Goal: Navigation & Orientation: Find specific page/section

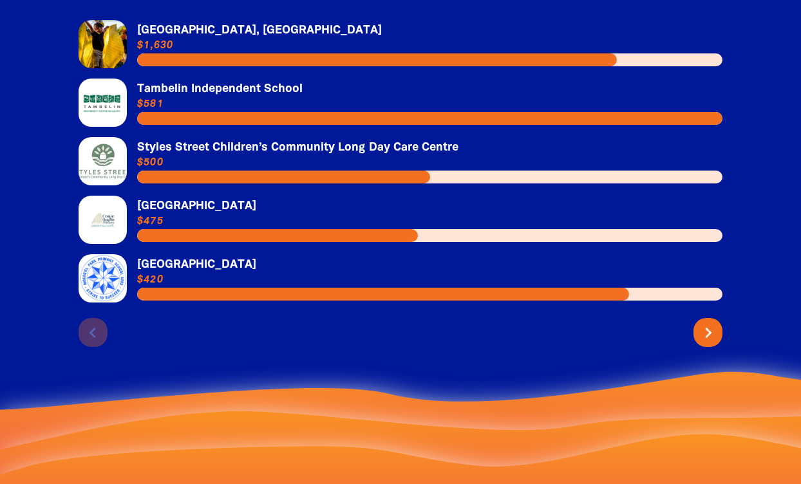
scroll to position [2129, 0]
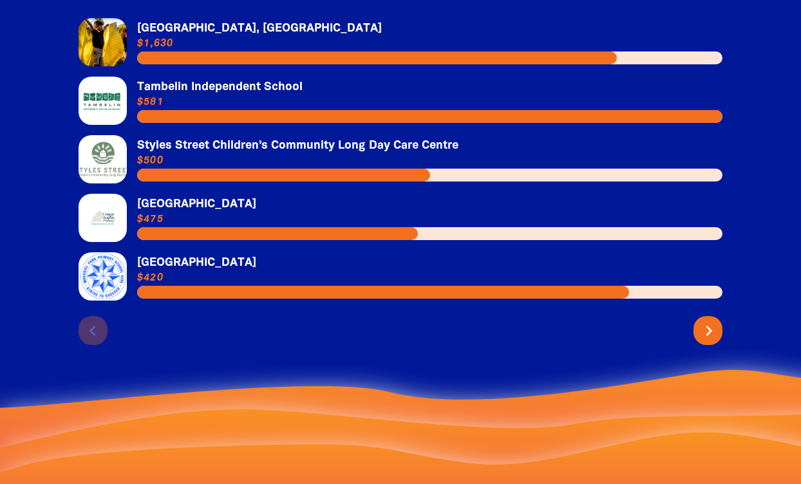
click at [707, 327] on icon "chevron_right" at bounding box center [708, 331] width 21 height 21
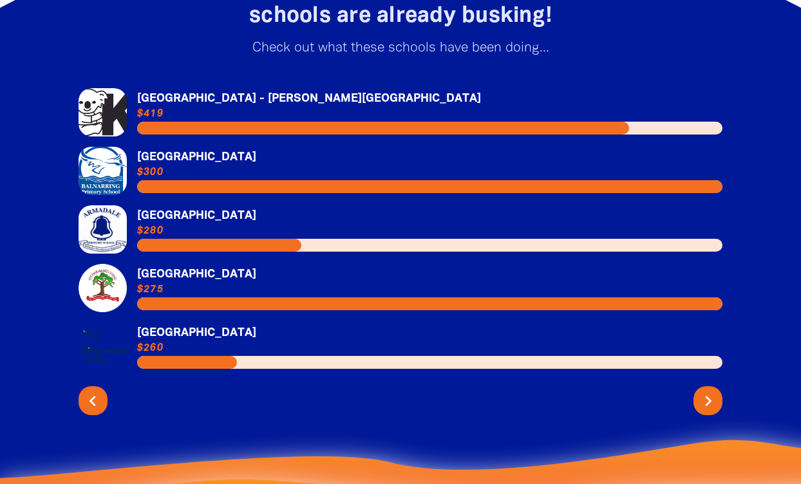
scroll to position [2059, 0]
click at [709, 399] on icon "chevron_right" at bounding box center [708, 401] width 21 height 21
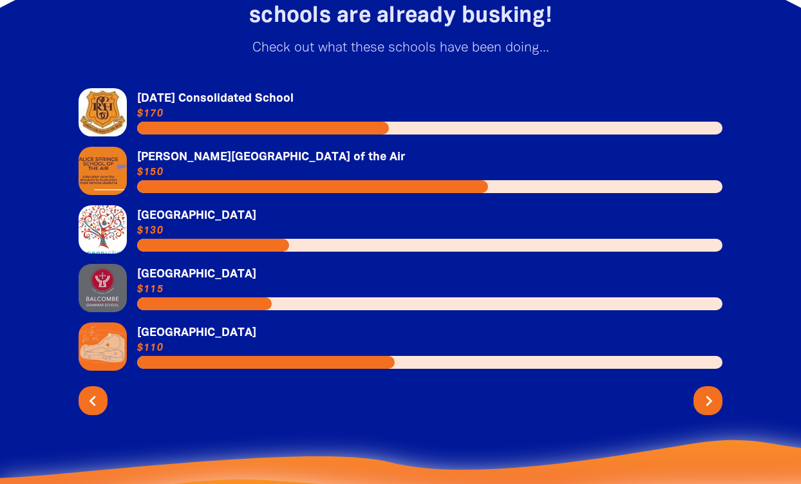
click at [708, 391] on icon "chevron_right" at bounding box center [708, 401] width 21 height 21
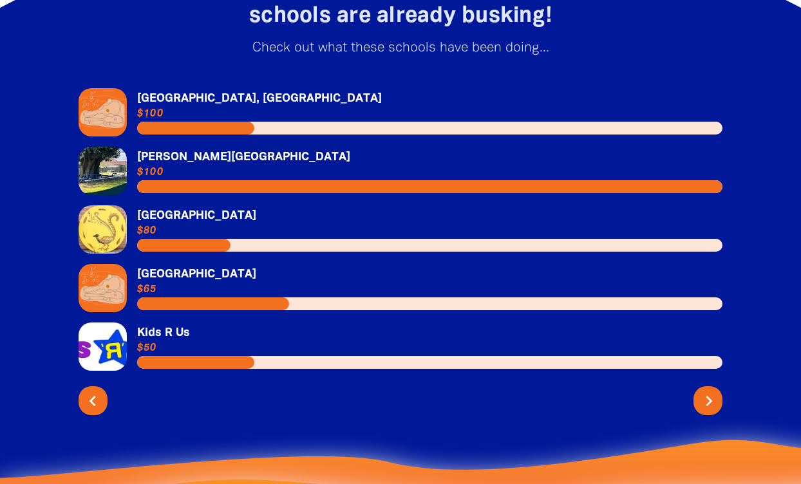
click at [709, 395] on icon "chevron_right" at bounding box center [708, 401] width 21 height 21
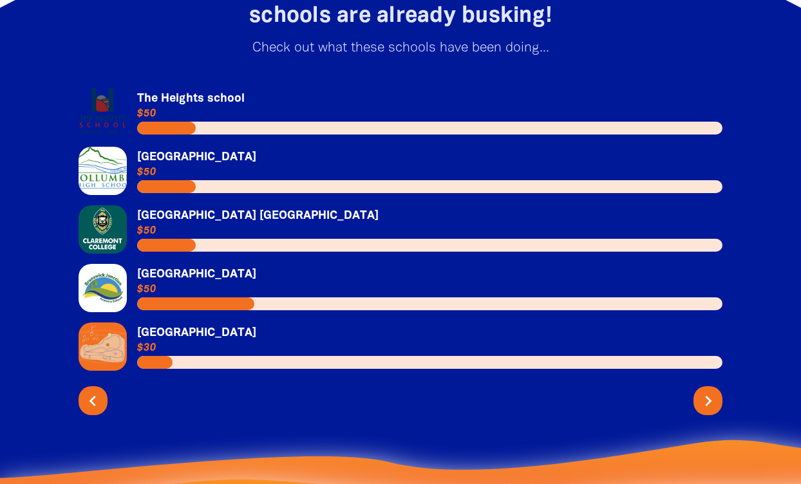
click at [213, 97] on link "Link to [GEOGRAPHIC_DATA]" at bounding box center [401, 112] width 644 height 48
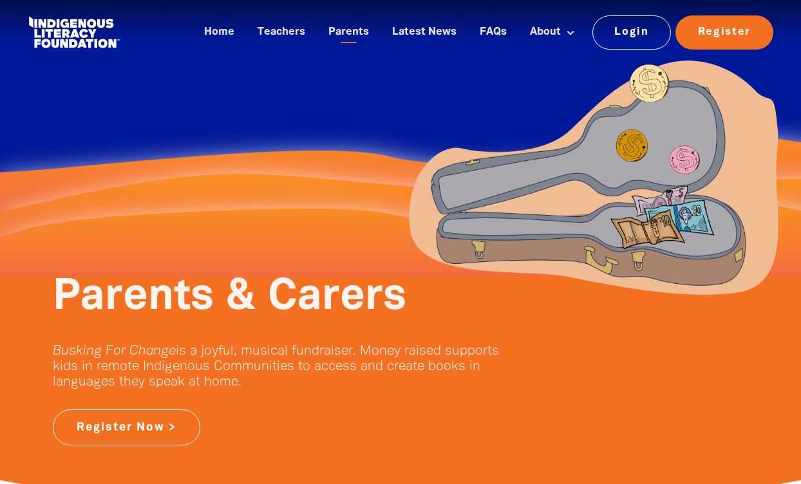
scroll to position [2059, 0]
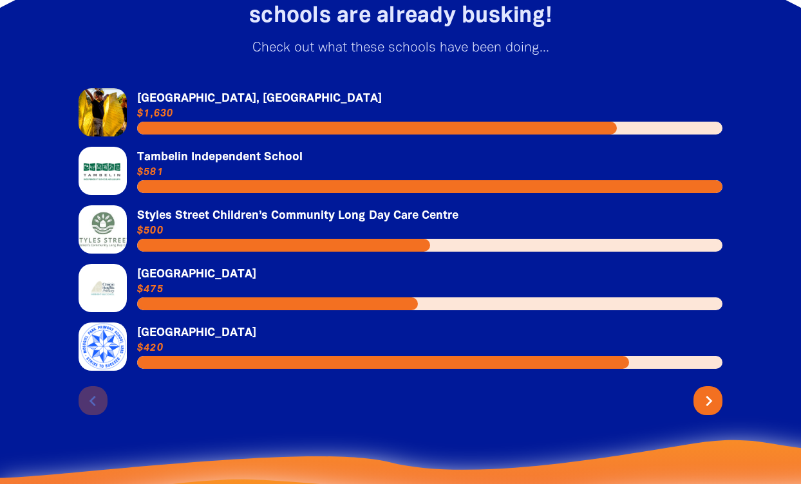
click at [710, 397] on icon "chevron_right" at bounding box center [708, 401] width 21 height 21
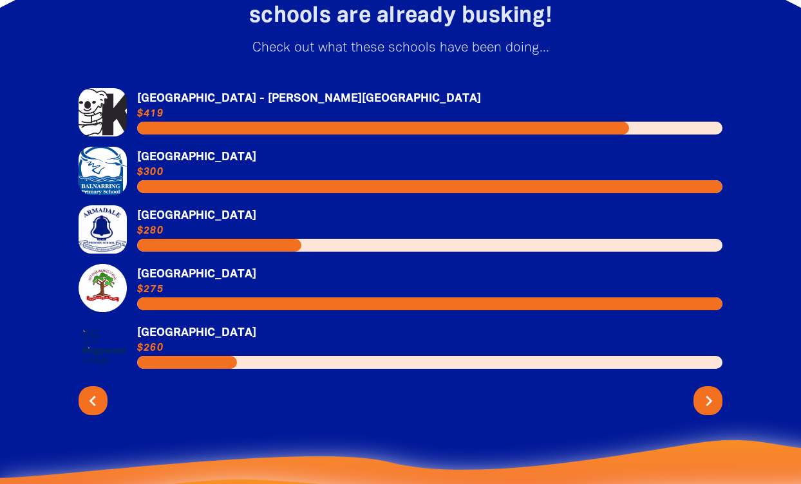
click at [705, 399] on icon "chevron_right" at bounding box center [708, 401] width 21 height 21
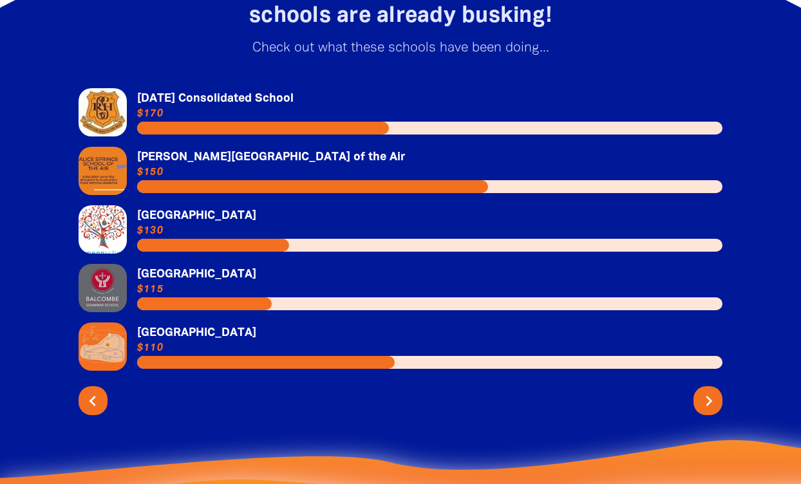
click at [705, 399] on icon "chevron_right" at bounding box center [708, 401] width 21 height 21
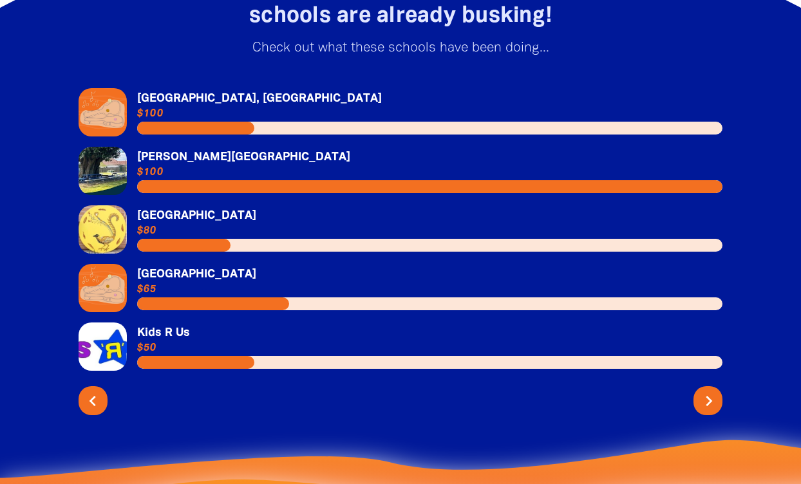
click at [709, 396] on icon "chevron_right" at bounding box center [708, 401] width 21 height 21
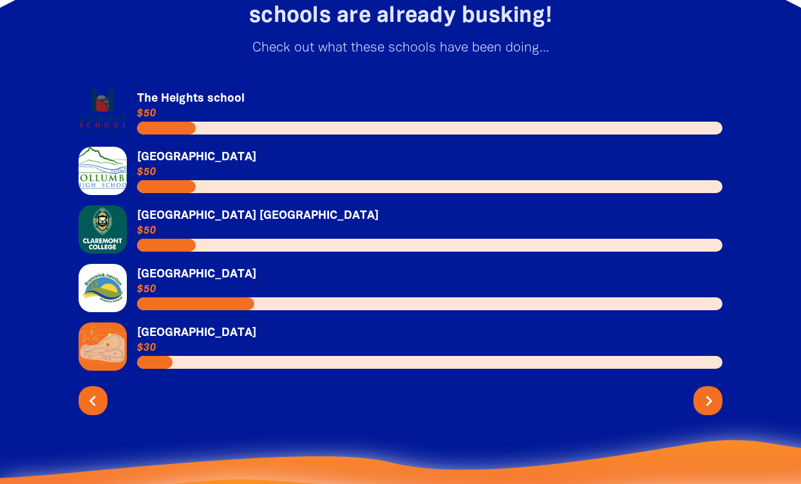
click at [709, 397] on icon "chevron_right" at bounding box center [708, 401] width 21 height 21
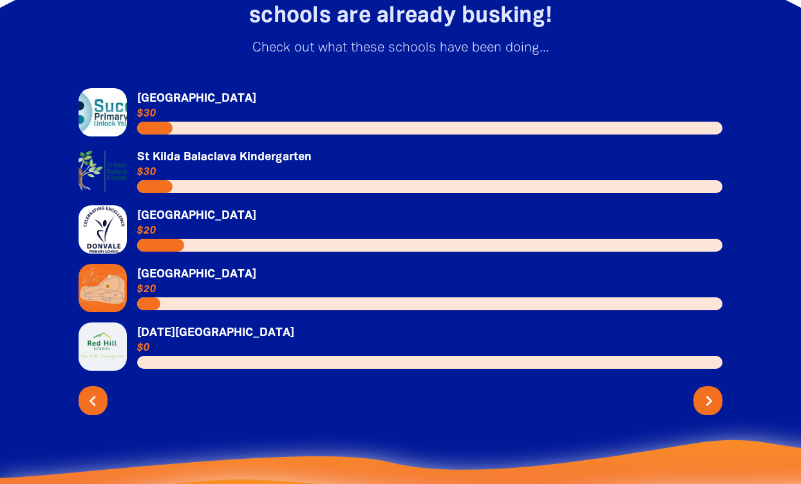
click at [707, 395] on icon "chevron_right" at bounding box center [708, 401] width 21 height 21
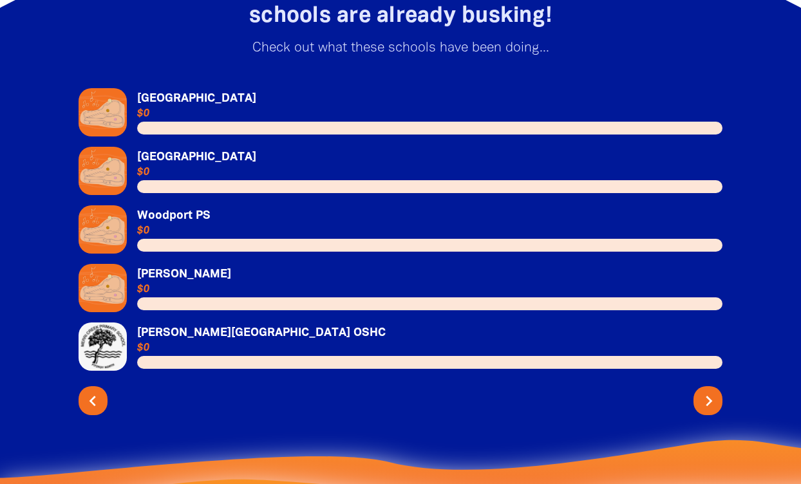
click at [708, 397] on icon "chevron_right" at bounding box center [708, 401] width 21 height 21
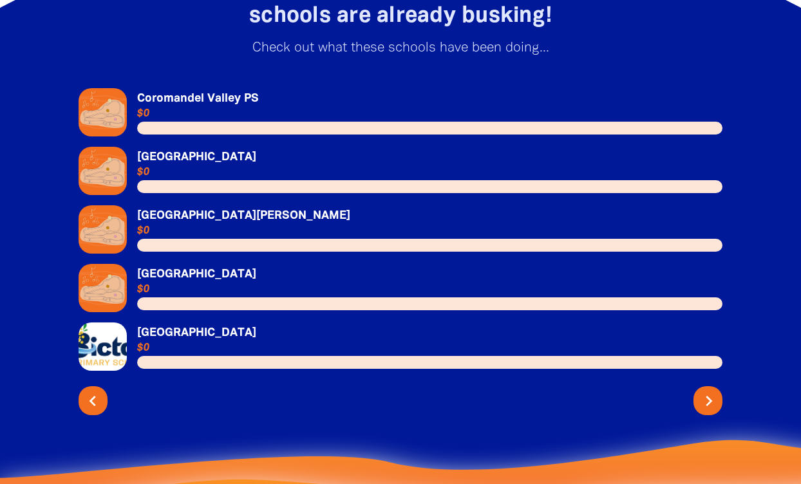
click at [709, 398] on icon "chevron_right" at bounding box center [708, 401] width 21 height 21
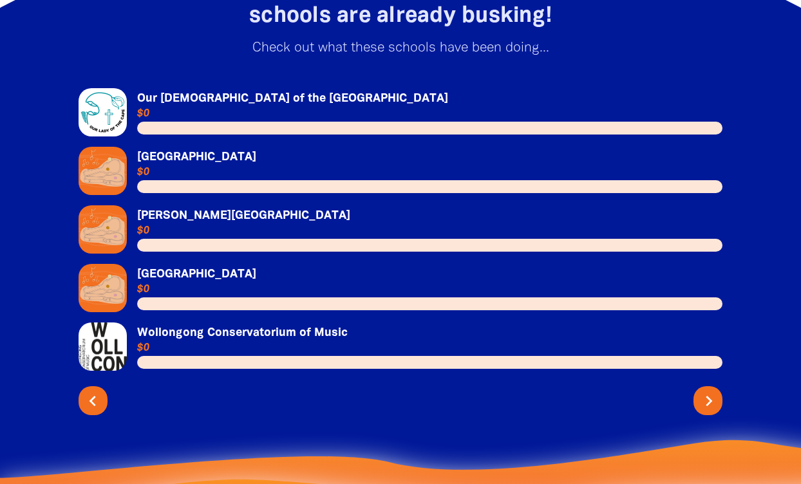
click at [711, 400] on icon "chevron_right" at bounding box center [708, 401] width 21 height 21
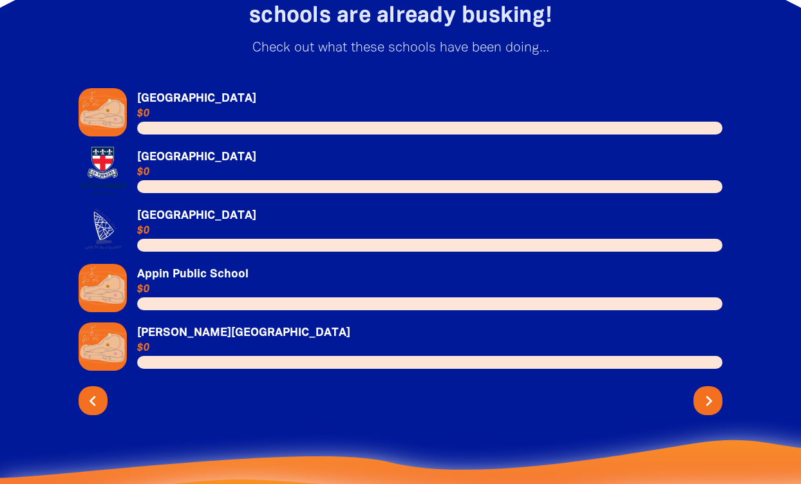
click at [711, 398] on icon "chevron_right" at bounding box center [708, 401] width 21 height 21
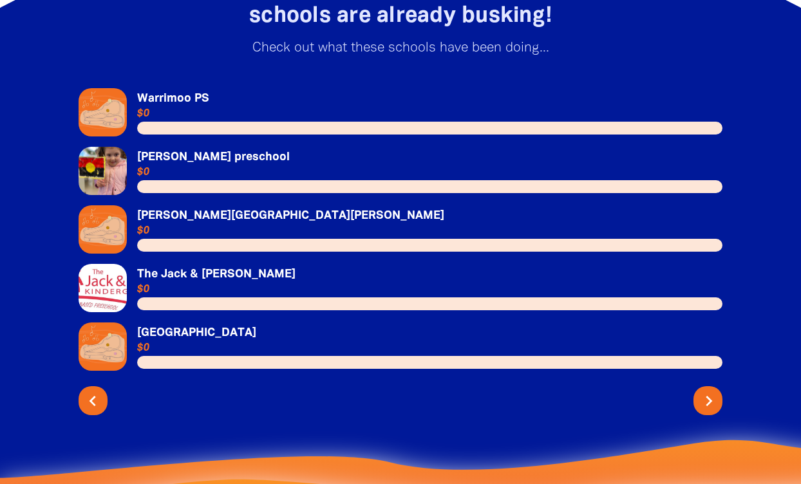
click at [711, 397] on icon "chevron_right" at bounding box center [708, 401] width 21 height 21
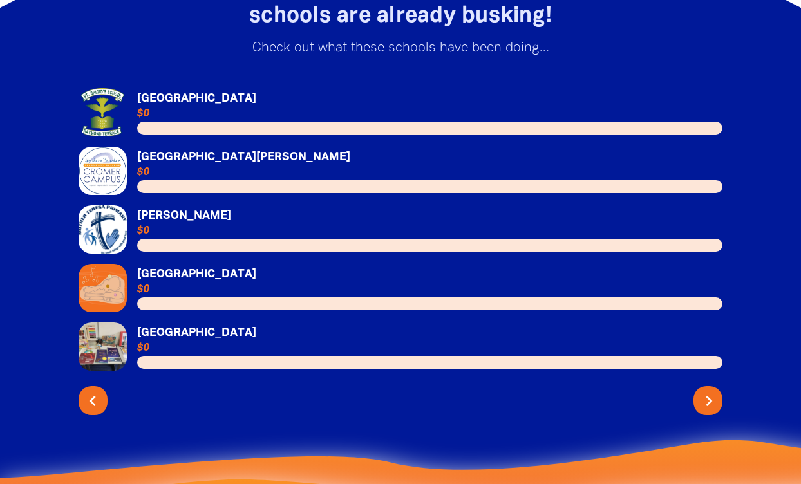
click at [711, 396] on icon "chevron_right" at bounding box center [708, 401] width 21 height 21
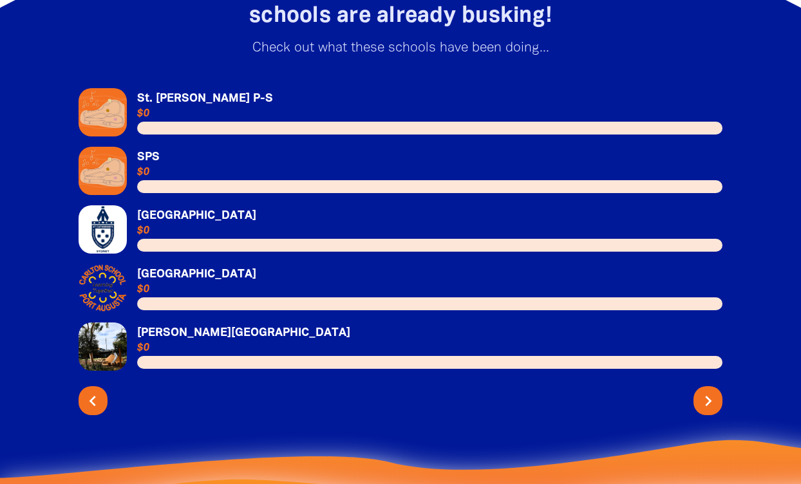
click at [172, 96] on link "Link to St. [PERSON_NAME] P-S" at bounding box center [401, 112] width 644 height 48
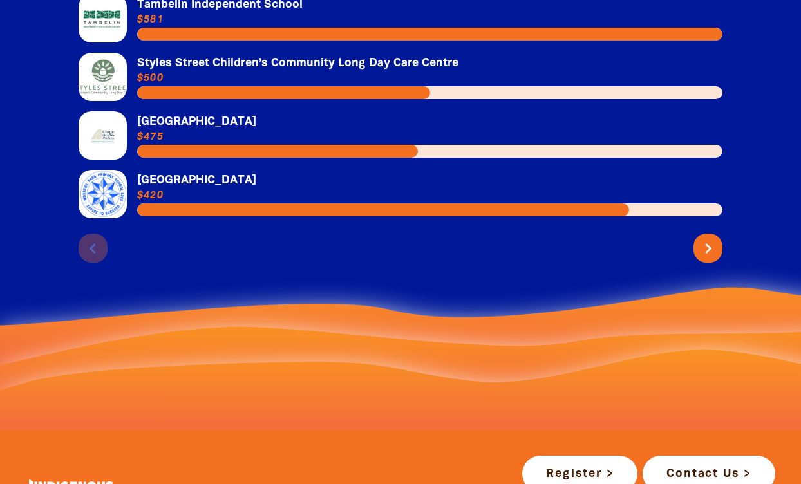
scroll to position [2217, 0]
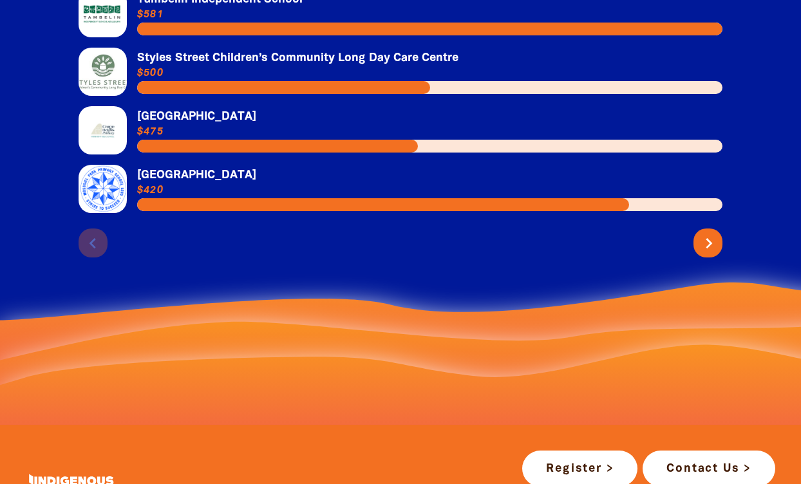
click at [707, 238] on icon "chevron_right" at bounding box center [708, 243] width 21 height 21
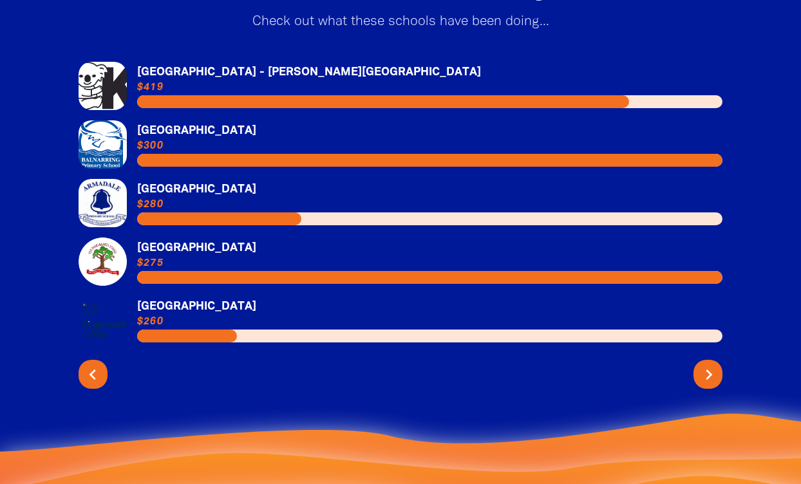
scroll to position [2069, 0]
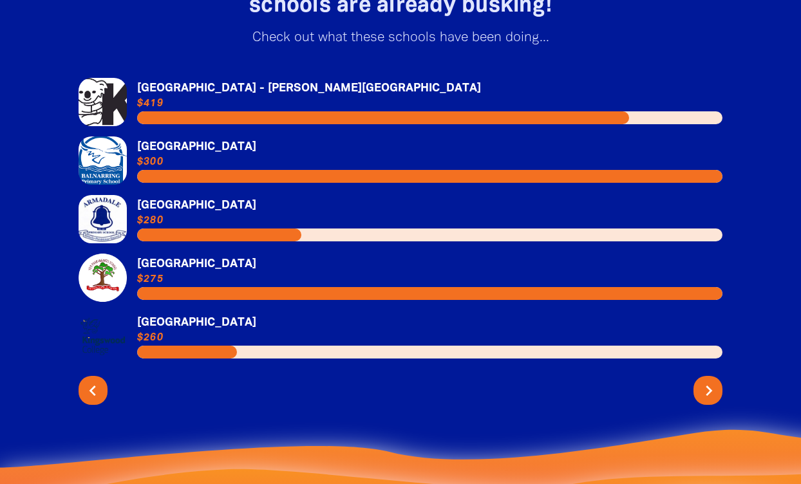
click at [708, 386] on icon "chevron_right" at bounding box center [708, 390] width 21 height 21
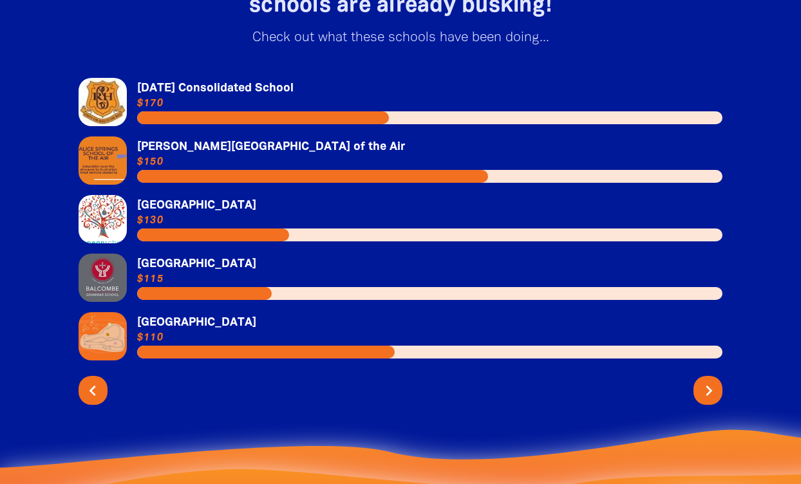
click at [708, 386] on icon "chevron_right" at bounding box center [708, 390] width 21 height 21
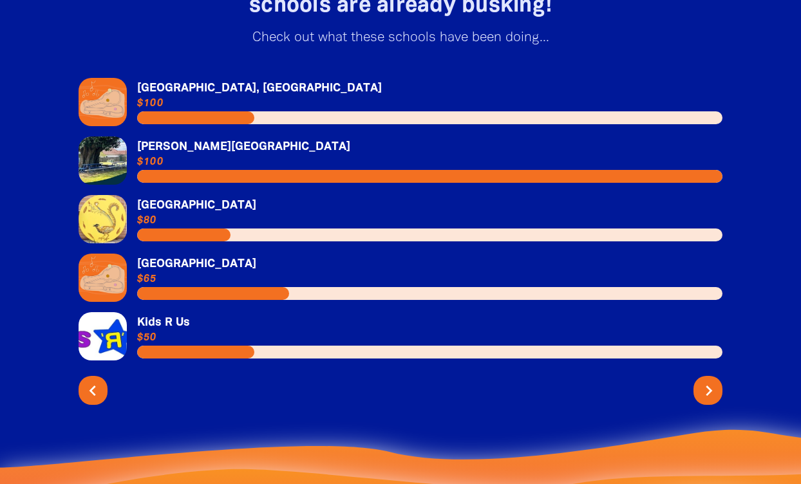
click at [708, 387] on icon "chevron_right" at bounding box center [708, 390] width 21 height 21
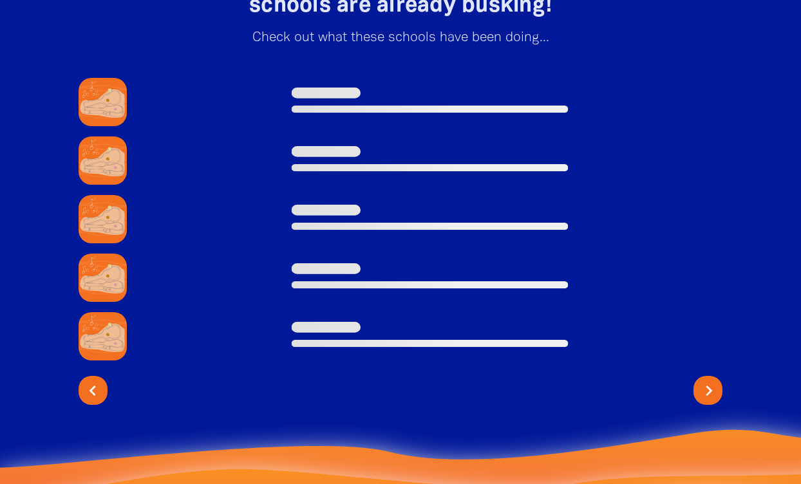
click at [708, 387] on icon "chevron_right" at bounding box center [708, 390] width 21 height 21
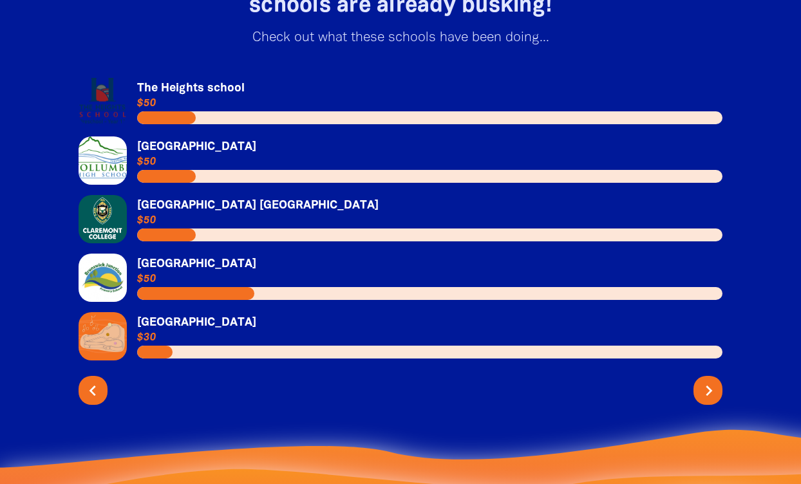
click at [708, 387] on icon "chevron_right" at bounding box center [708, 390] width 21 height 21
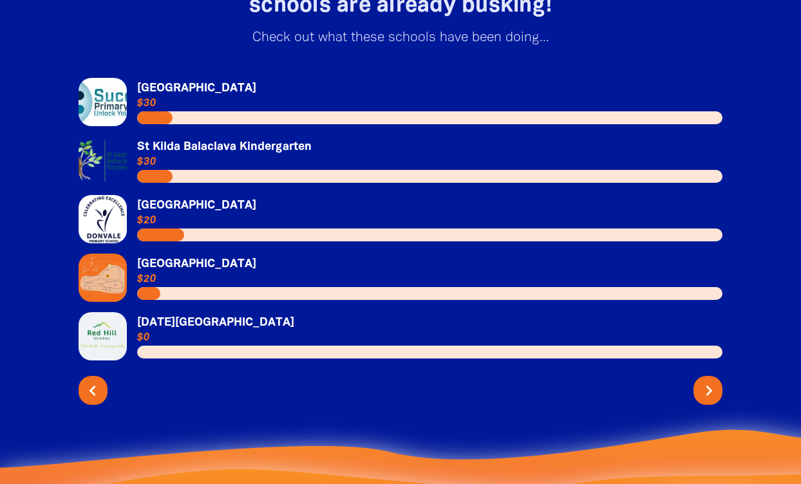
click at [708, 387] on icon "chevron_right" at bounding box center [708, 390] width 21 height 21
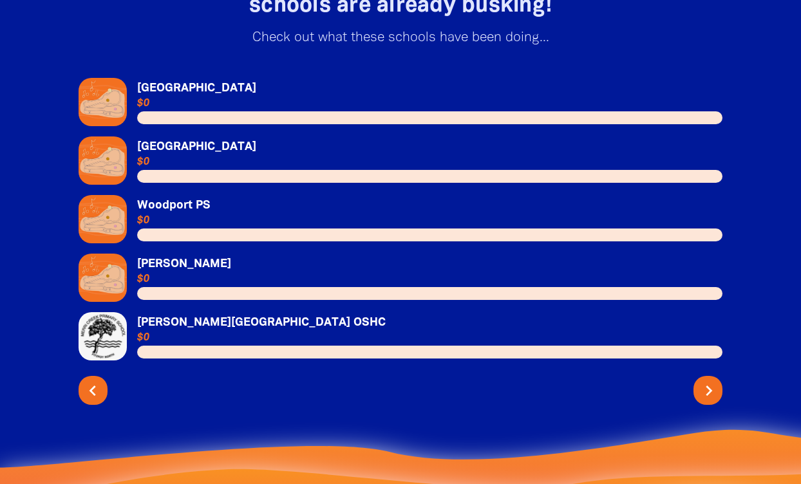
click at [708, 389] on icon "chevron_right" at bounding box center [708, 390] width 21 height 21
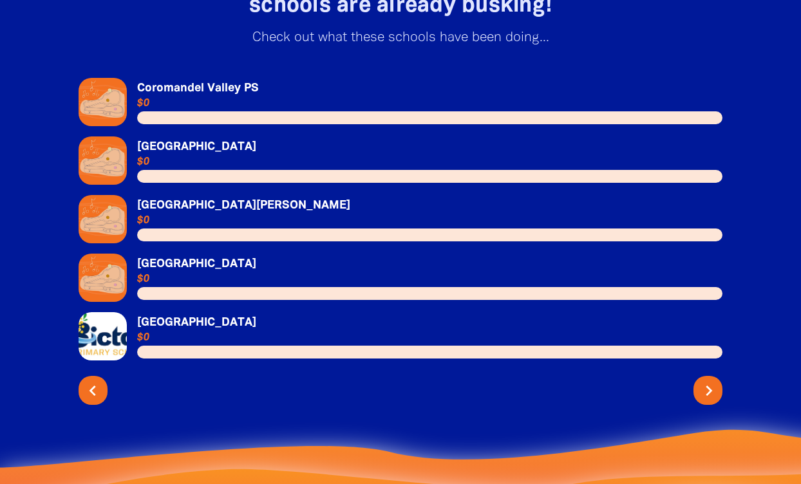
click at [708, 391] on icon "chevron_right" at bounding box center [708, 390] width 21 height 21
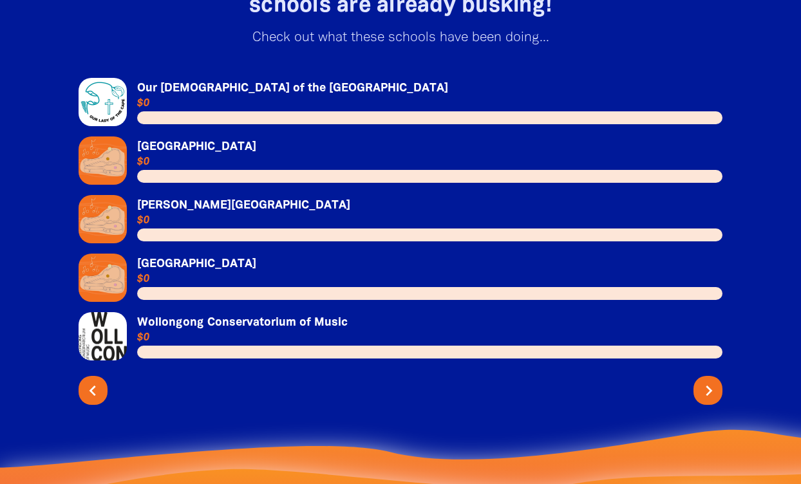
click at [711, 393] on icon "chevron_right" at bounding box center [708, 390] width 21 height 21
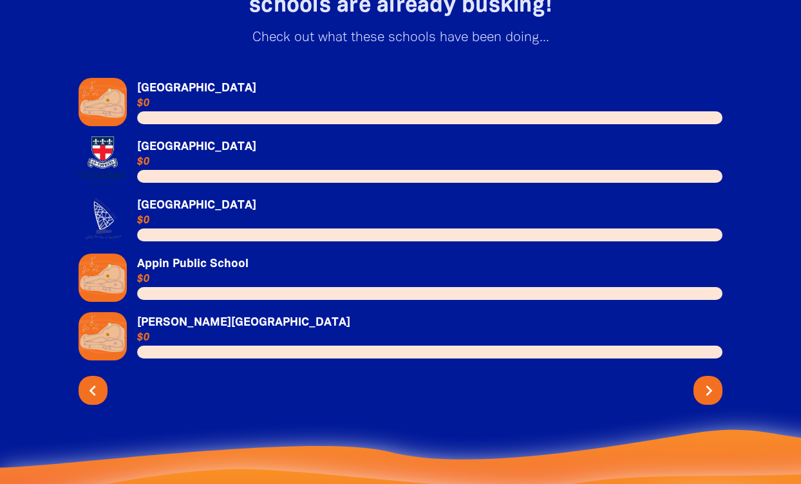
click at [707, 386] on icon "chevron_right" at bounding box center [708, 390] width 21 height 21
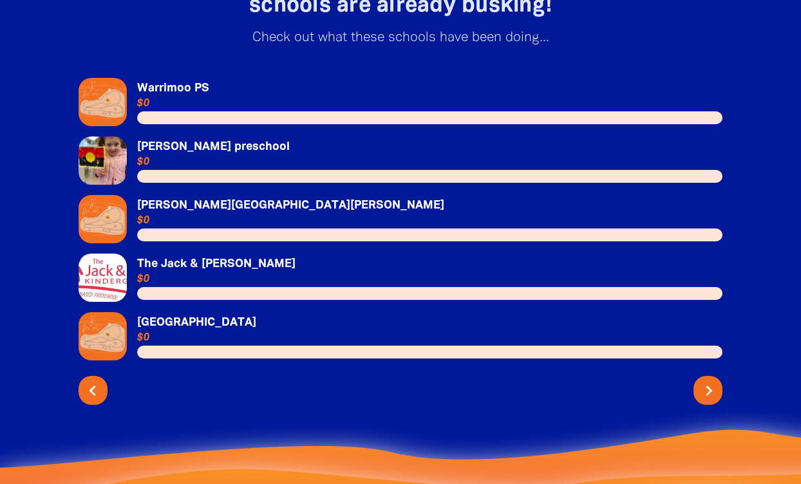
click at [708, 384] on icon "chevron_right" at bounding box center [708, 390] width 21 height 21
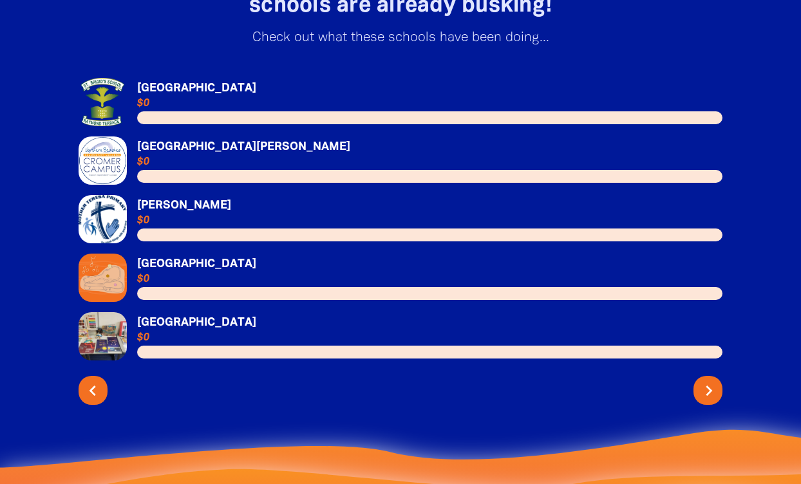
click at [707, 385] on icon "chevron_right" at bounding box center [708, 390] width 21 height 21
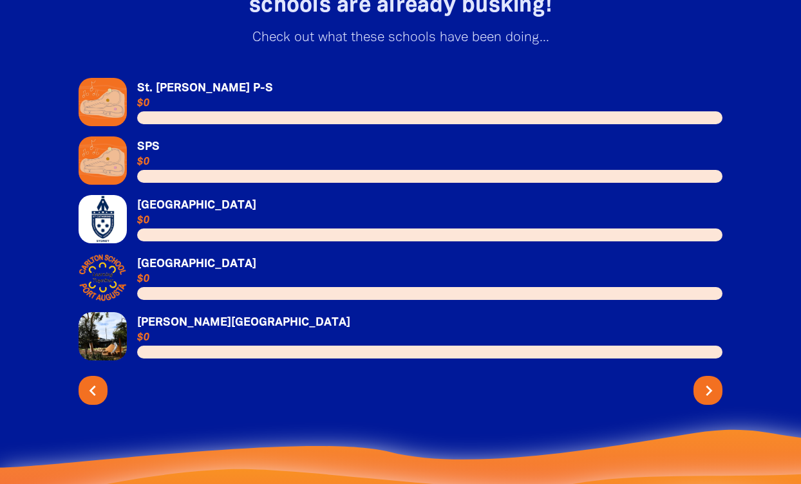
click at [707, 386] on icon "chevron_right" at bounding box center [708, 390] width 21 height 21
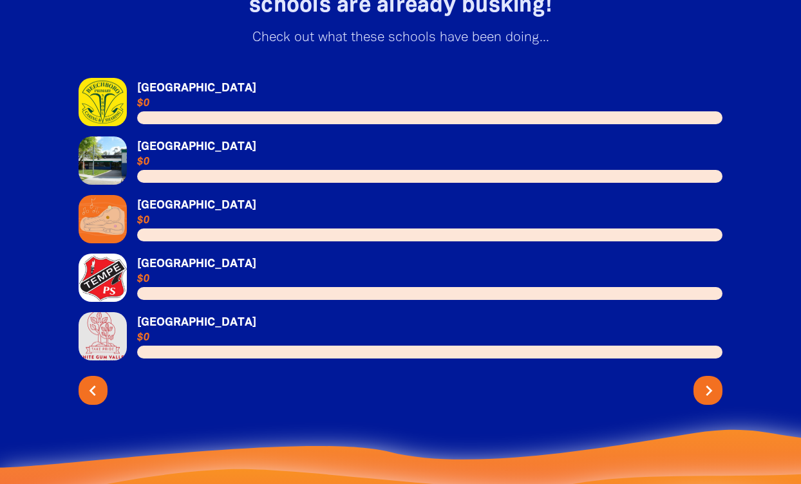
click at [706, 386] on icon "chevron_right" at bounding box center [708, 390] width 21 height 21
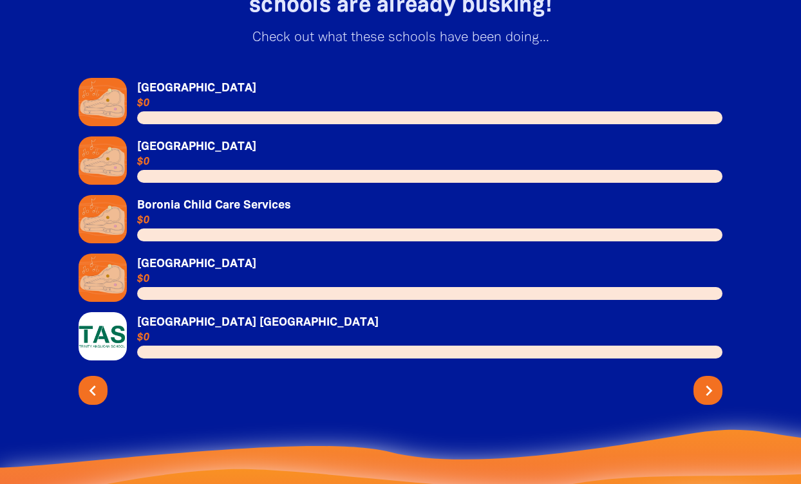
click at [705, 385] on icon "chevron_right" at bounding box center [708, 390] width 21 height 21
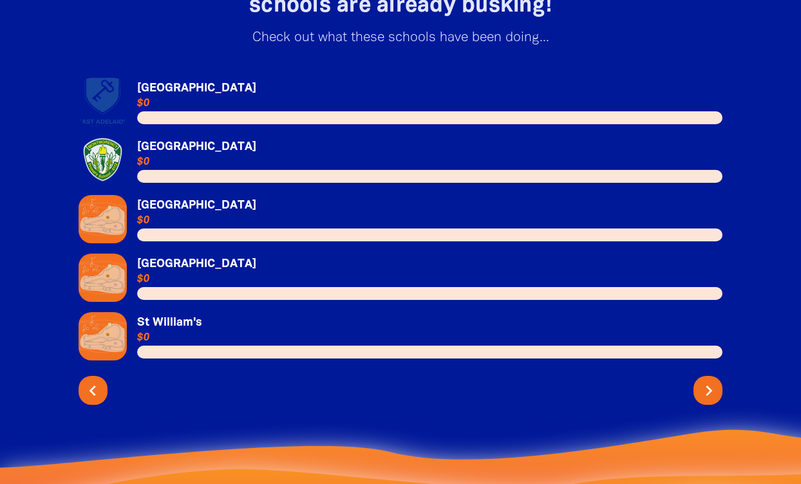
click at [705, 382] on icon "chevron_right" at bounding box center [708, 390] width 21 height 21
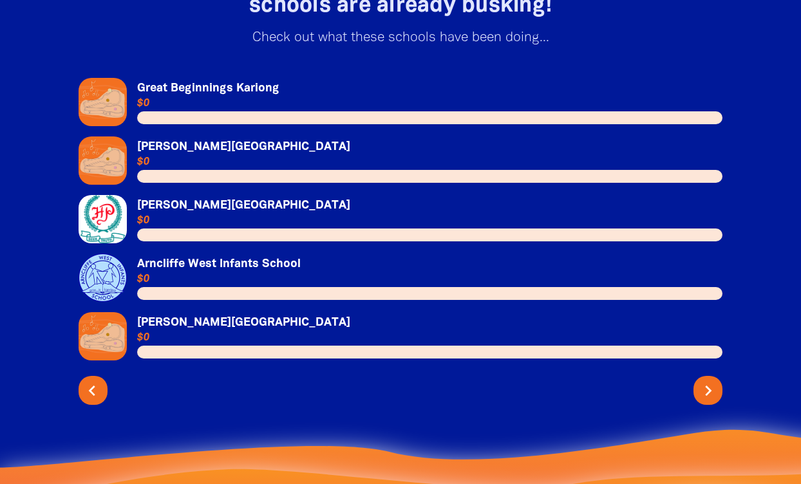
click at [93, 389] on icon "chevron_left" at bounding box center [92, 390] width 21 height 21
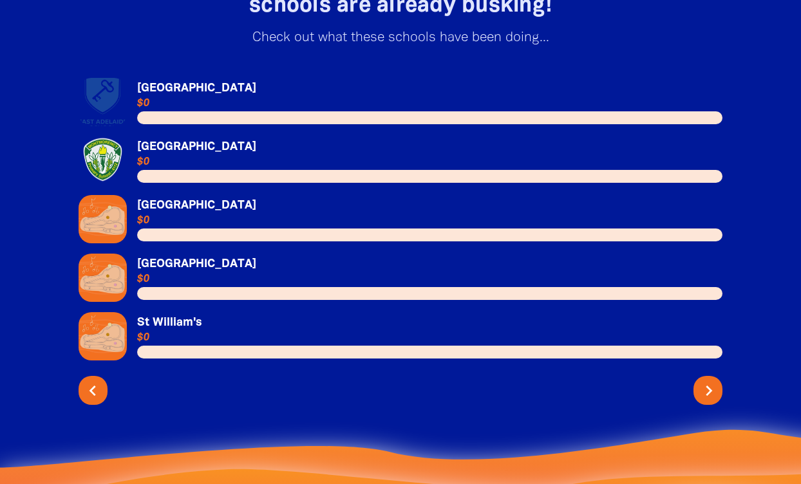
click at [709, 387] on icon "chevron_right" at bounding box center [708, 390] width 21 height 21
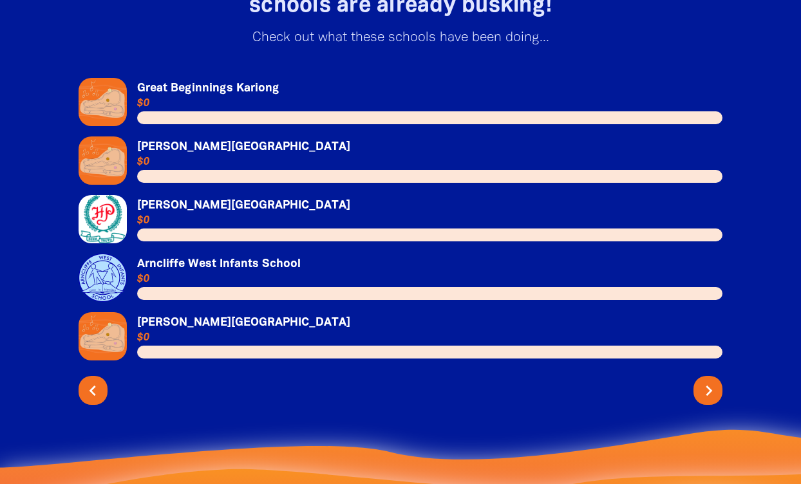
click at [710, 381] on icon "chevron_right" at bounding box center [708, 390] width 21 height 21
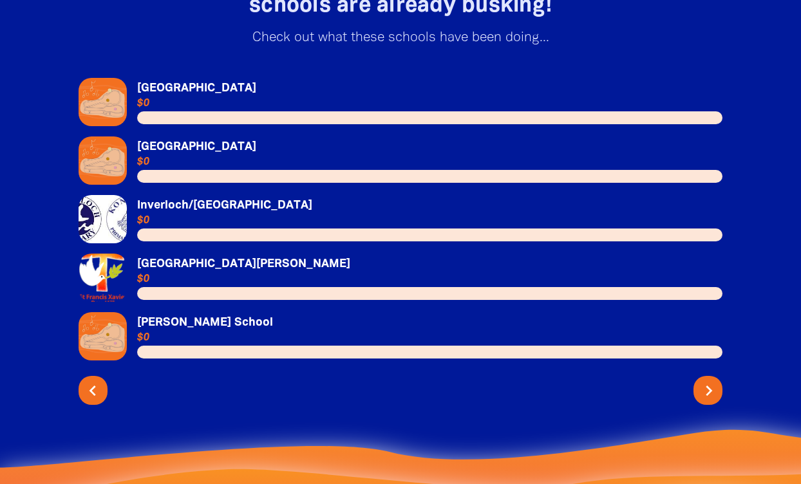
click at [707, 386] on icon "chevron_right" at bounding box center [708, 390] width 21 height 21
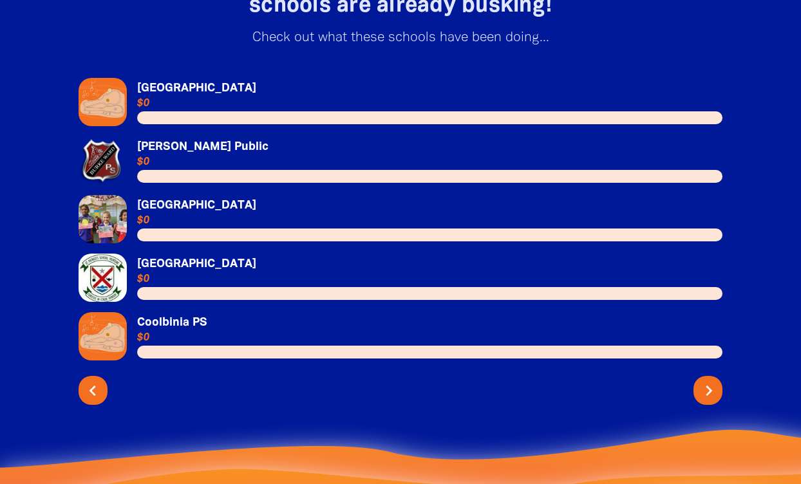
click at [706, 386] on icon "chevron_right" at bounding box center [708, 390] width 21 height 21
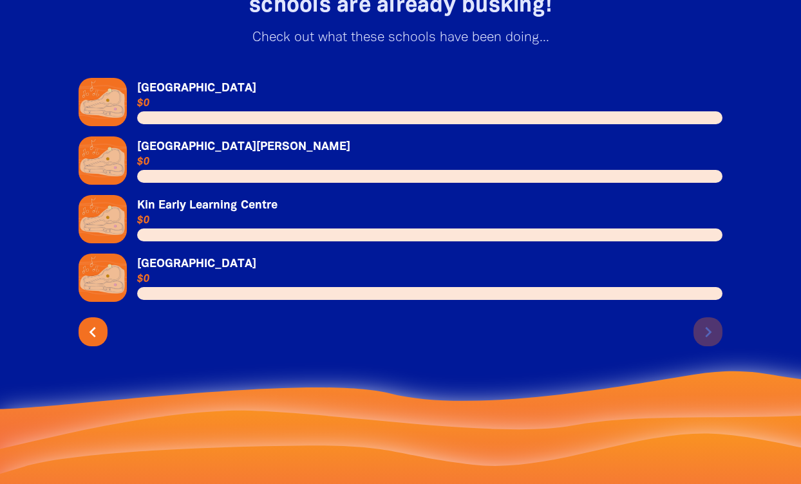
click at [711, 333] on div "chevron_left chevron_right" at bounding box center [401, 329] width 644 height 34
click at [708, 330] on div "chevron_left chevron_right" at bounding box center [401, 329] width 644 height 34
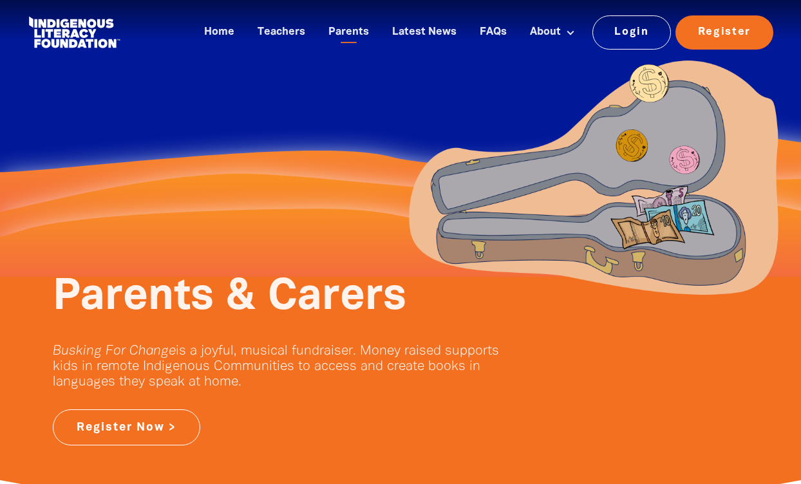
scroll to position [0, 0]
